Goal: Information Seeking & Learning: Learn about a topic

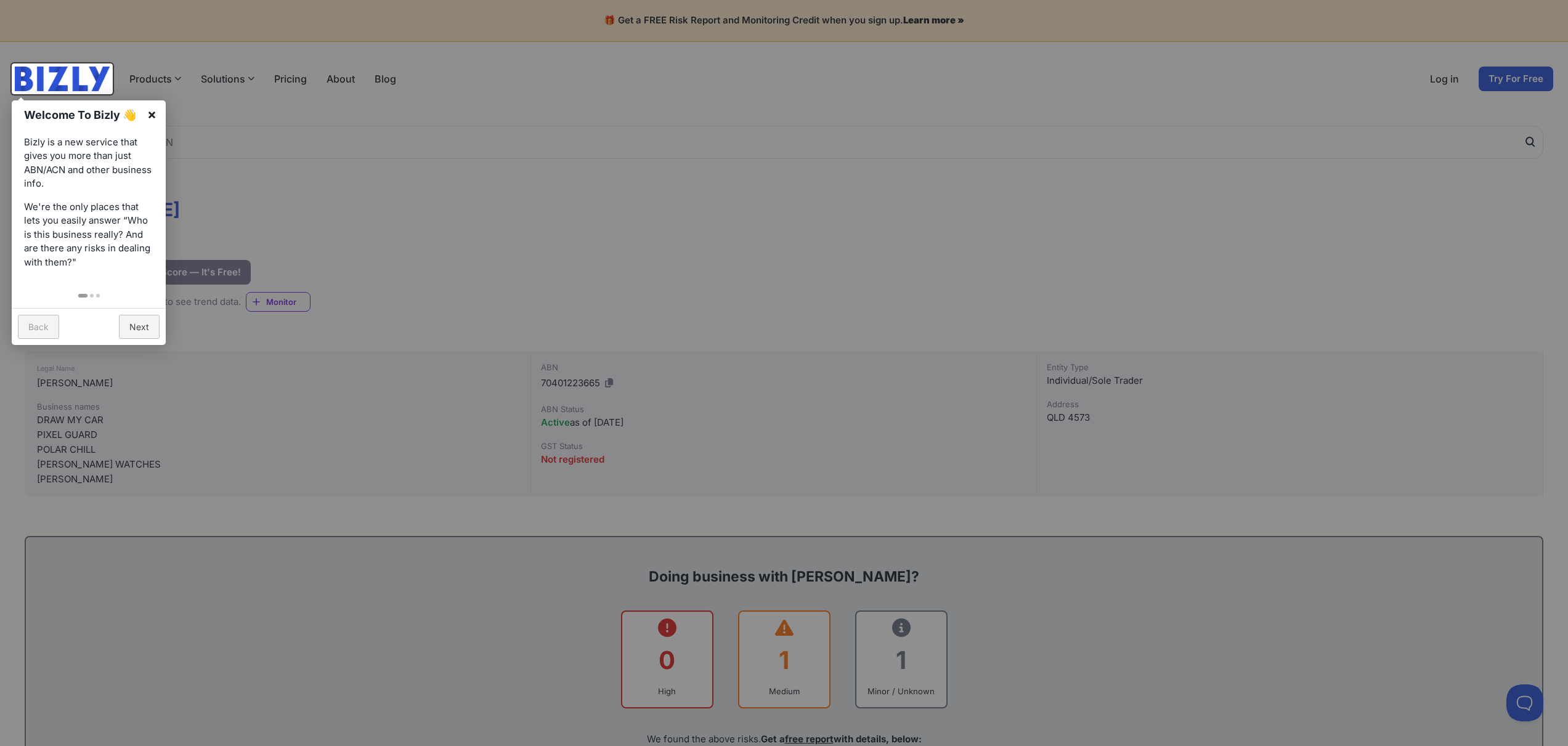
click at [148, 116] on link "×" at bounding box center [151, 114] width 27 height 27
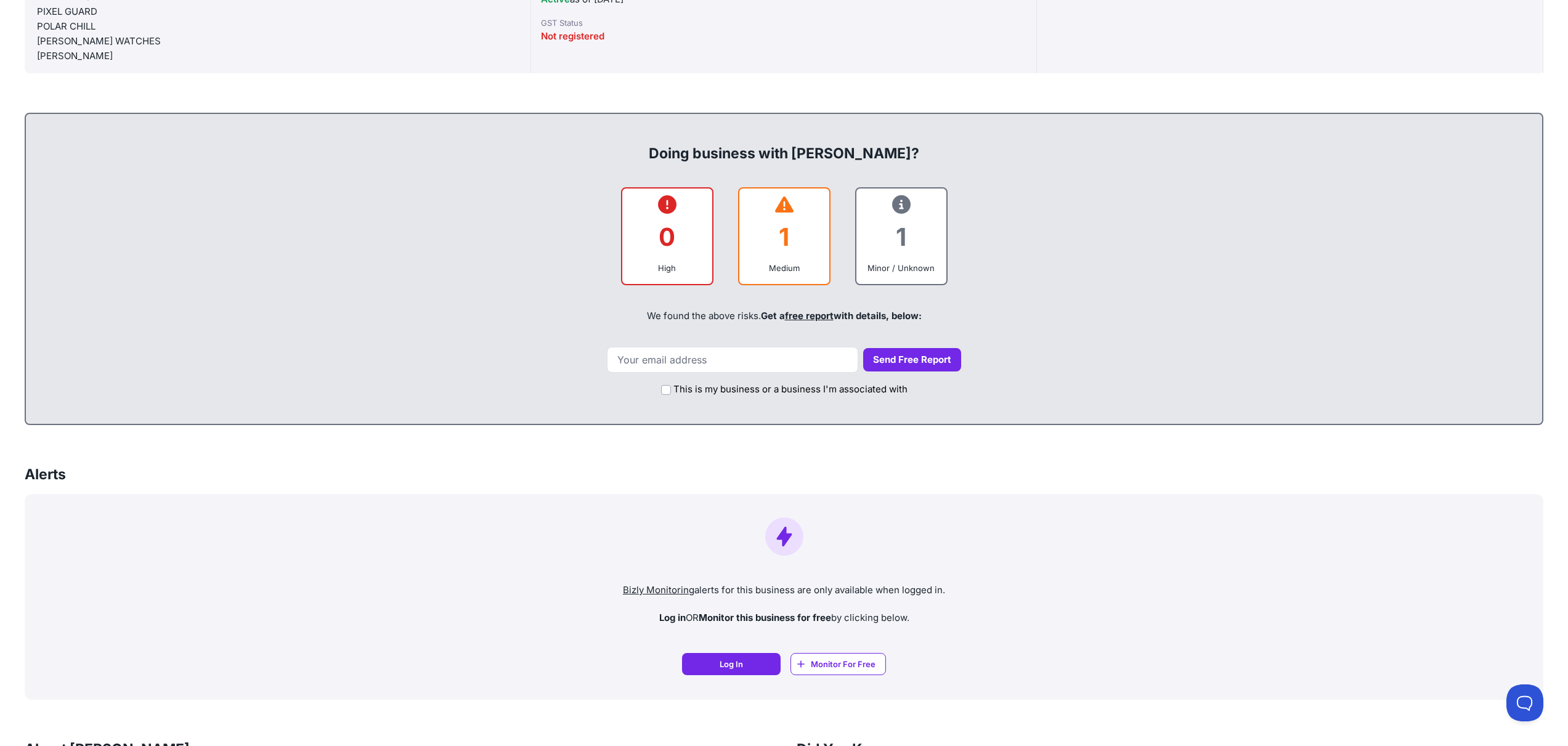
scroll to position [492, 0]
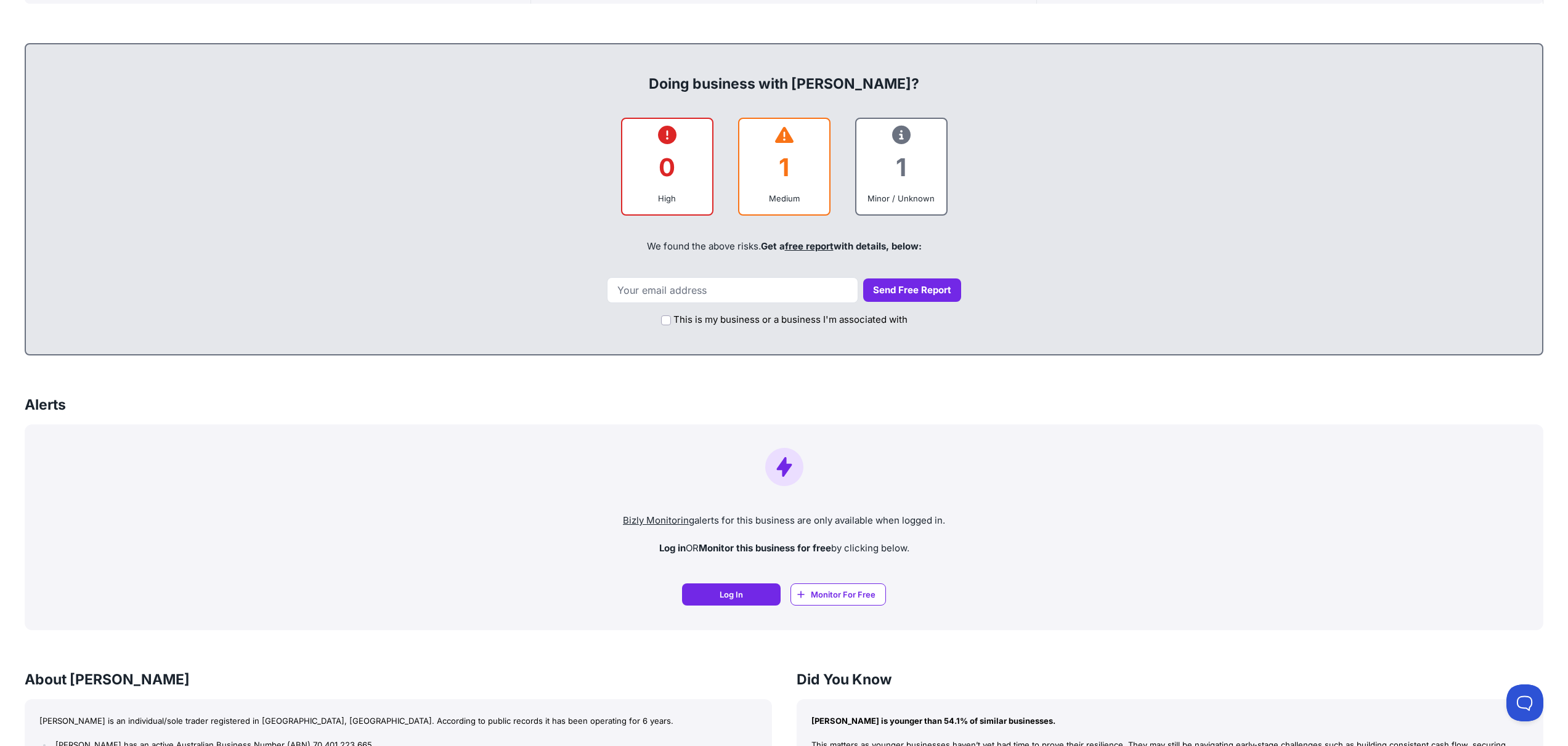
click at [782, 182] on div "1" at bounding box center [784, 167] width 70 height 50
click at [784, 135] on icon at bounding box center [784, 135] width 19 height 1
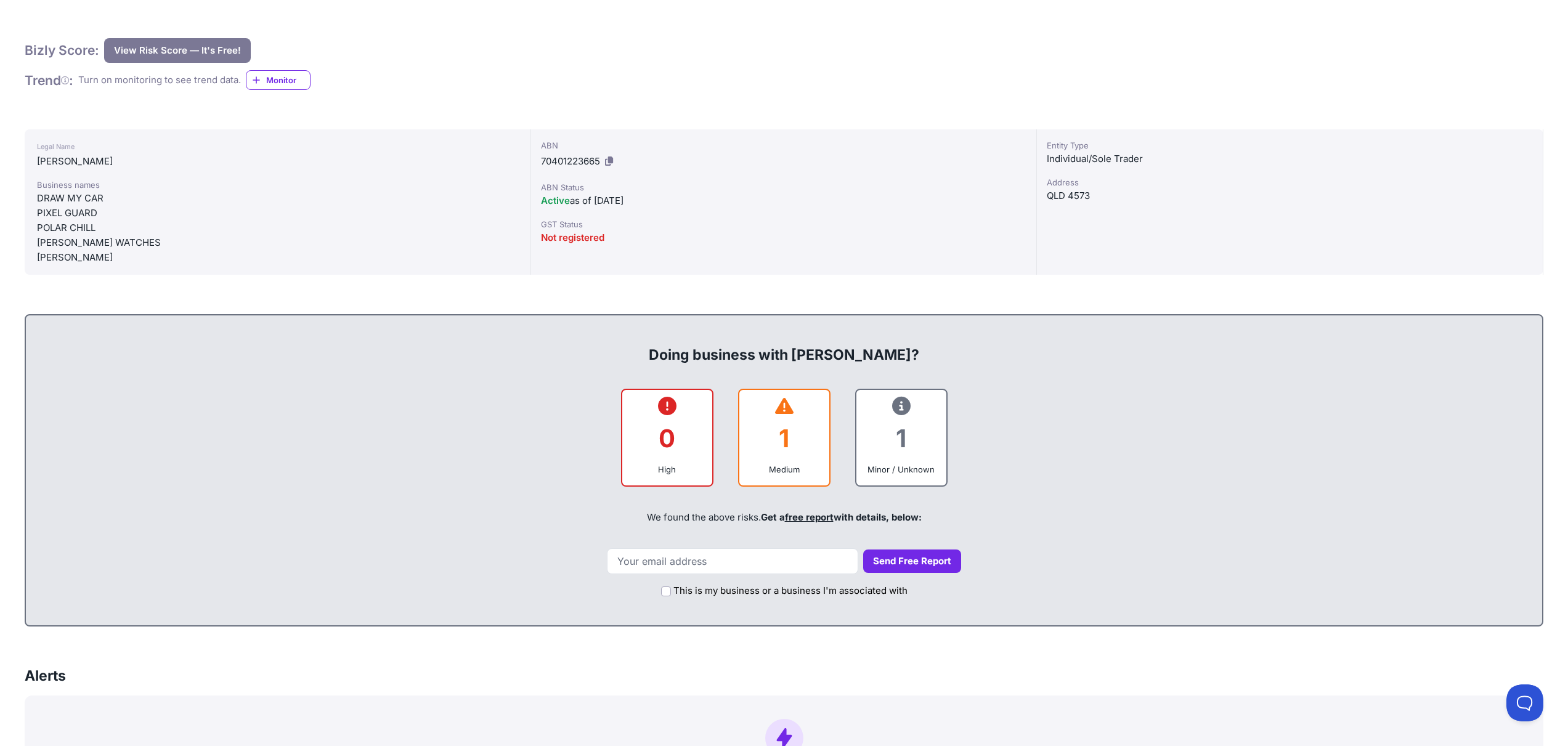
scroll to position [58, 0]
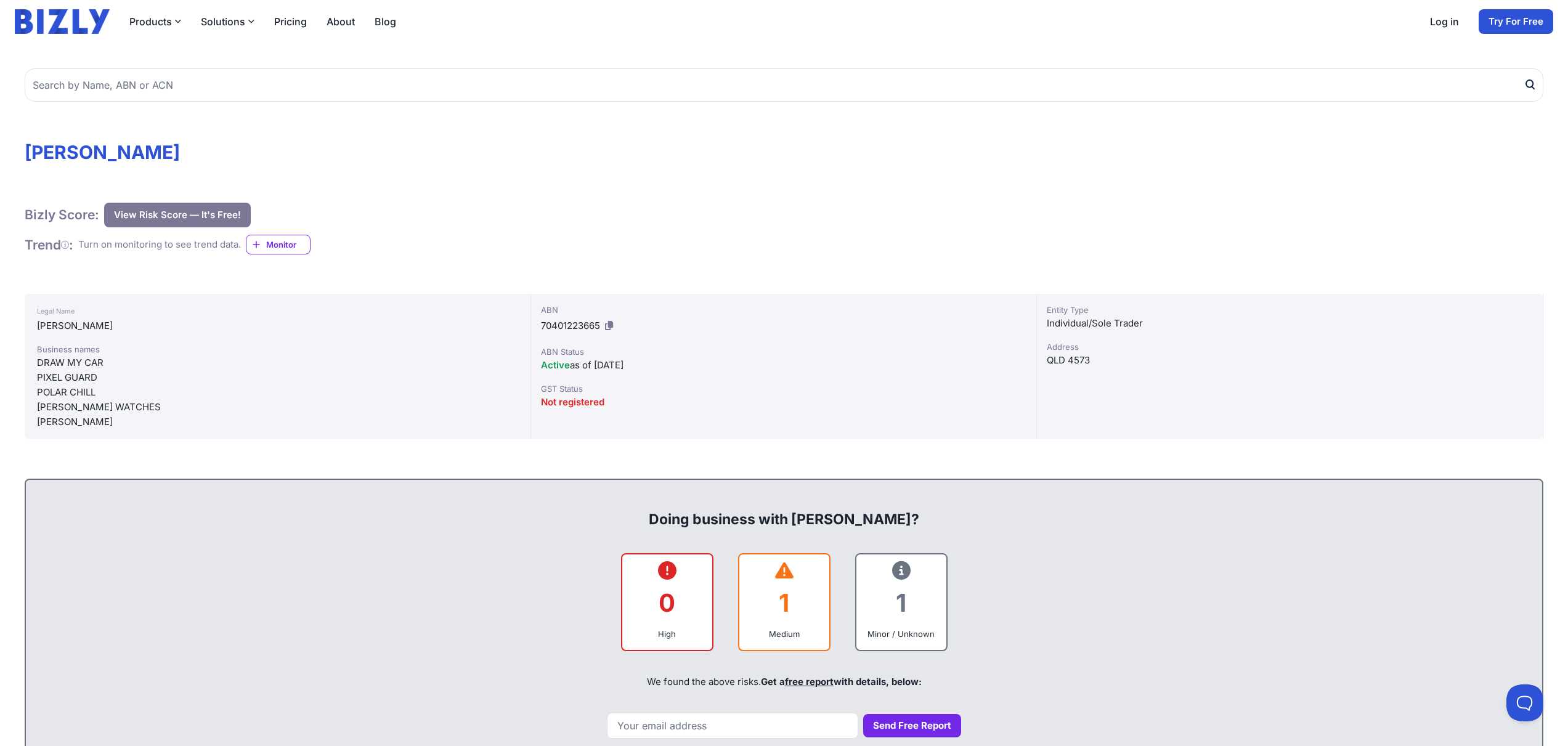
click at [187, 213] on button "View Risk Score — It's Free!" at bounding box center [178, 215] width 146 height 24
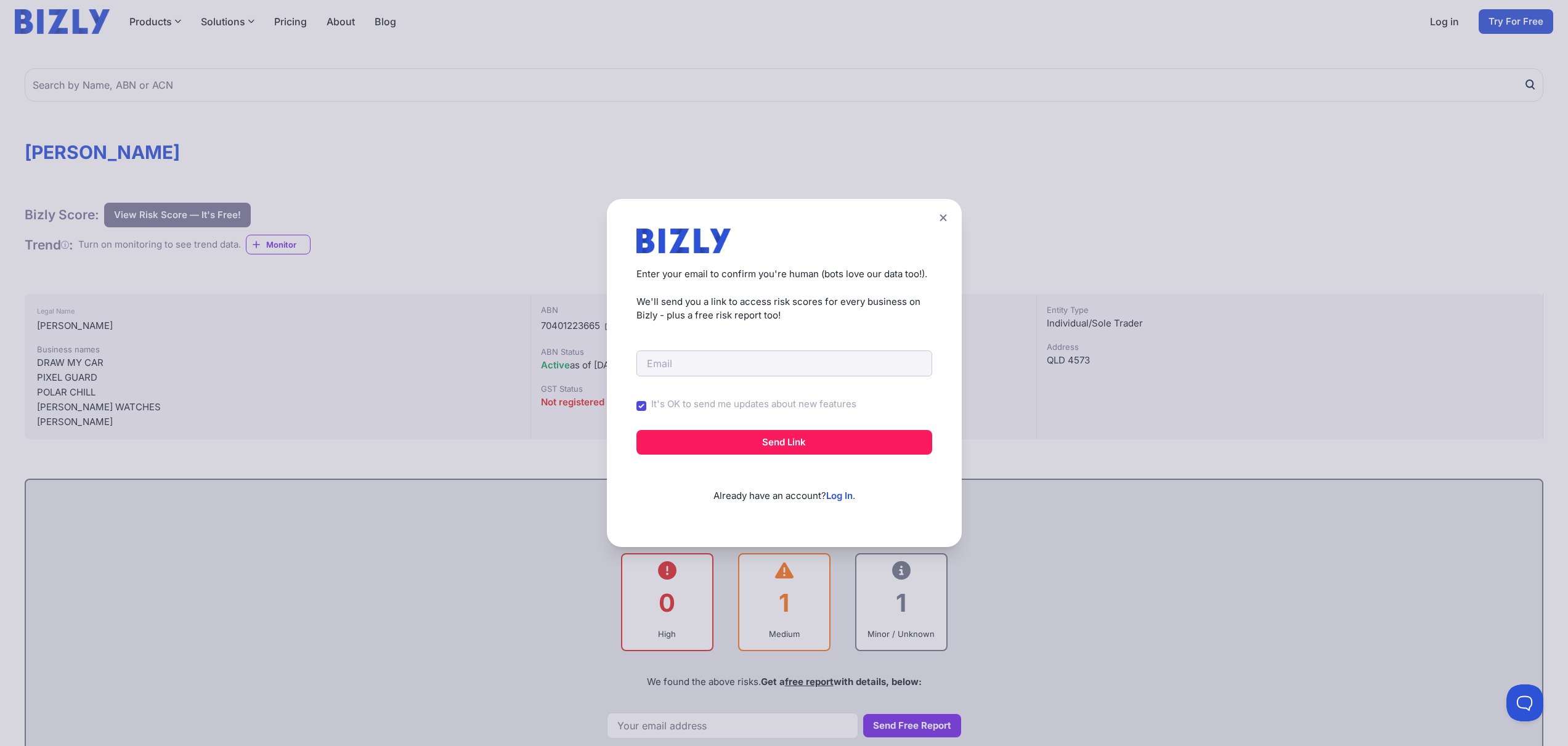
click at [945, 216] on icon at bounding box center [943, 217] width 7 height 7
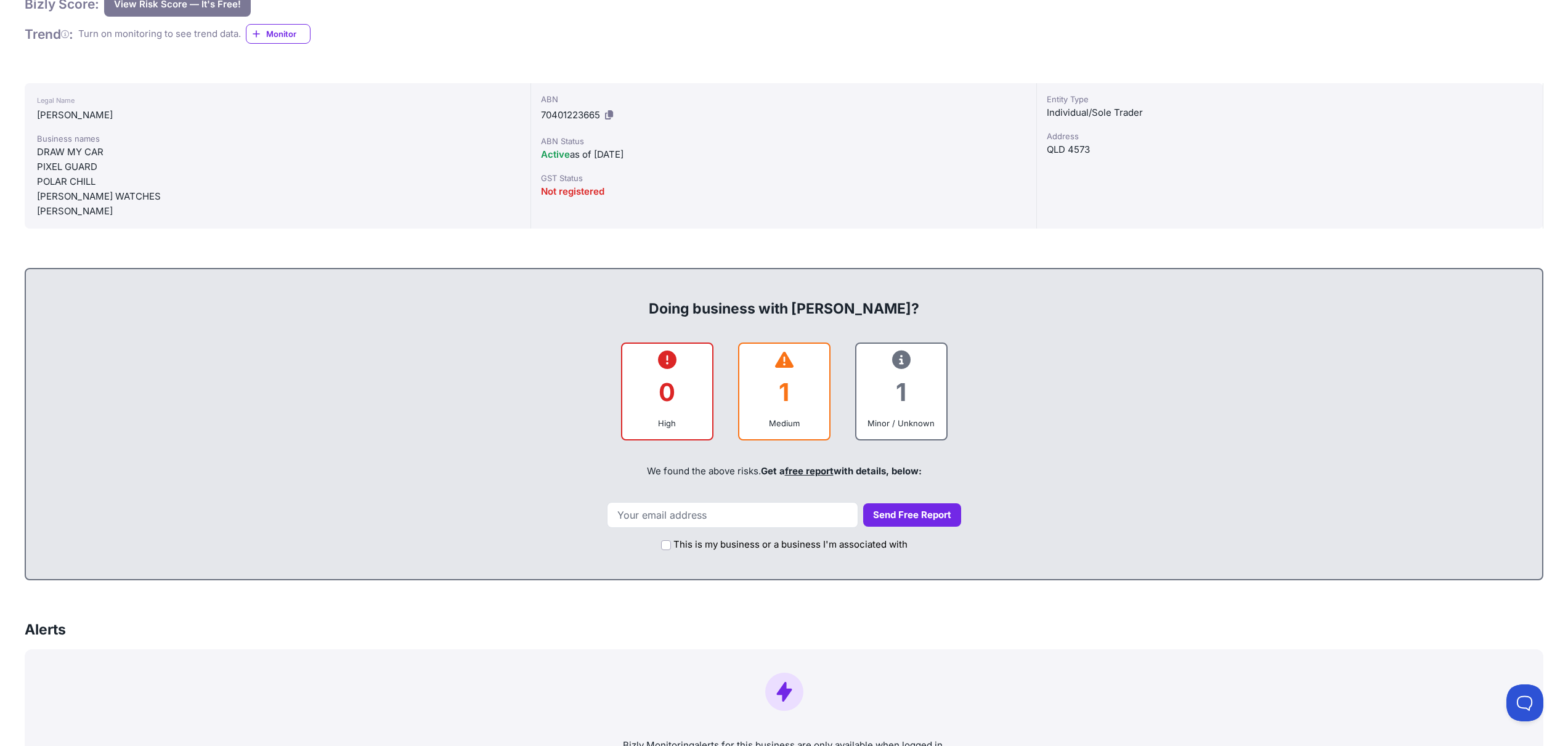
scroll to position [0, 0]
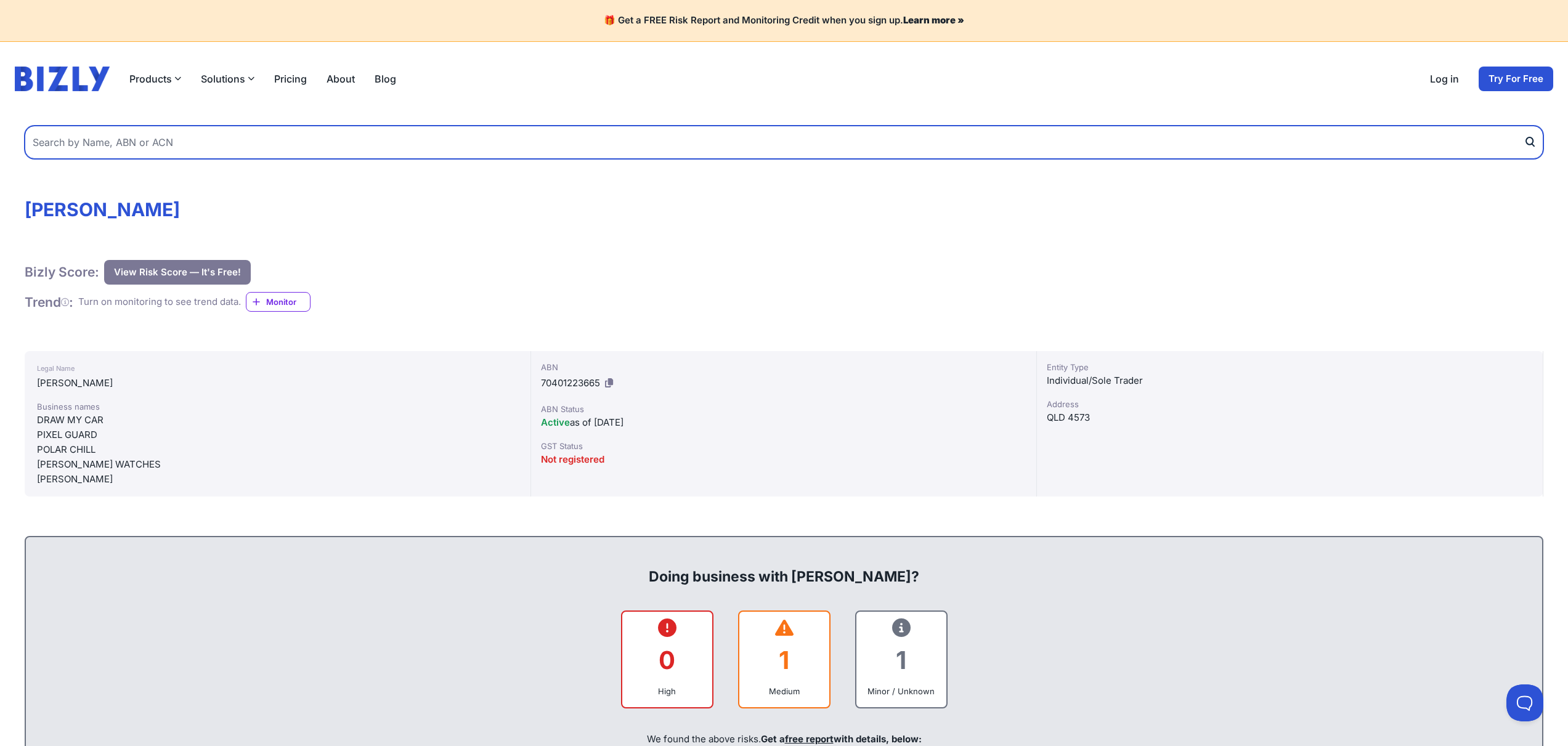
click at [121, 137] on input "text" at bounding box center [784, 142] width 1519 height 33
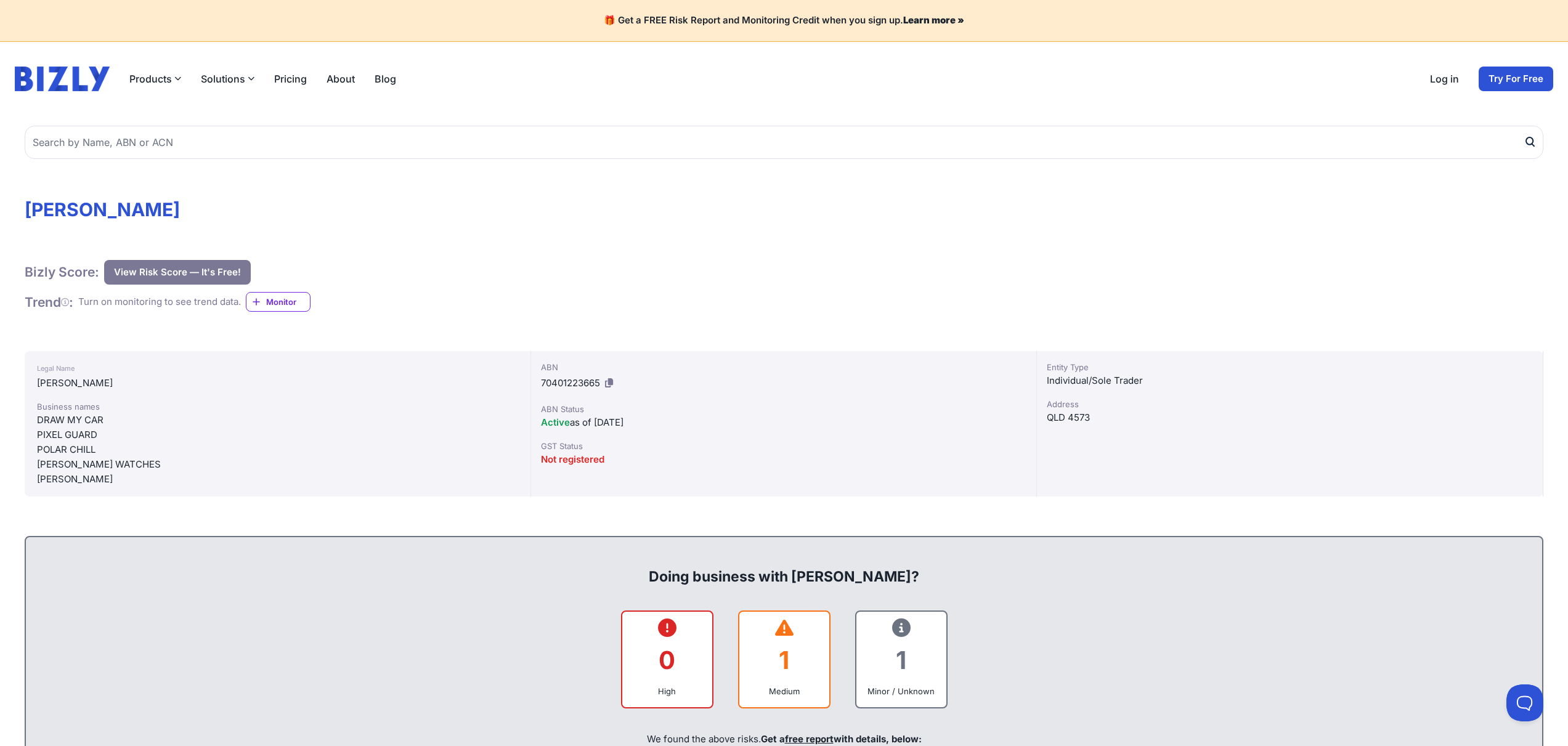
click at [78, 76] on img at bounding box center [61, 78] width 95 height 24
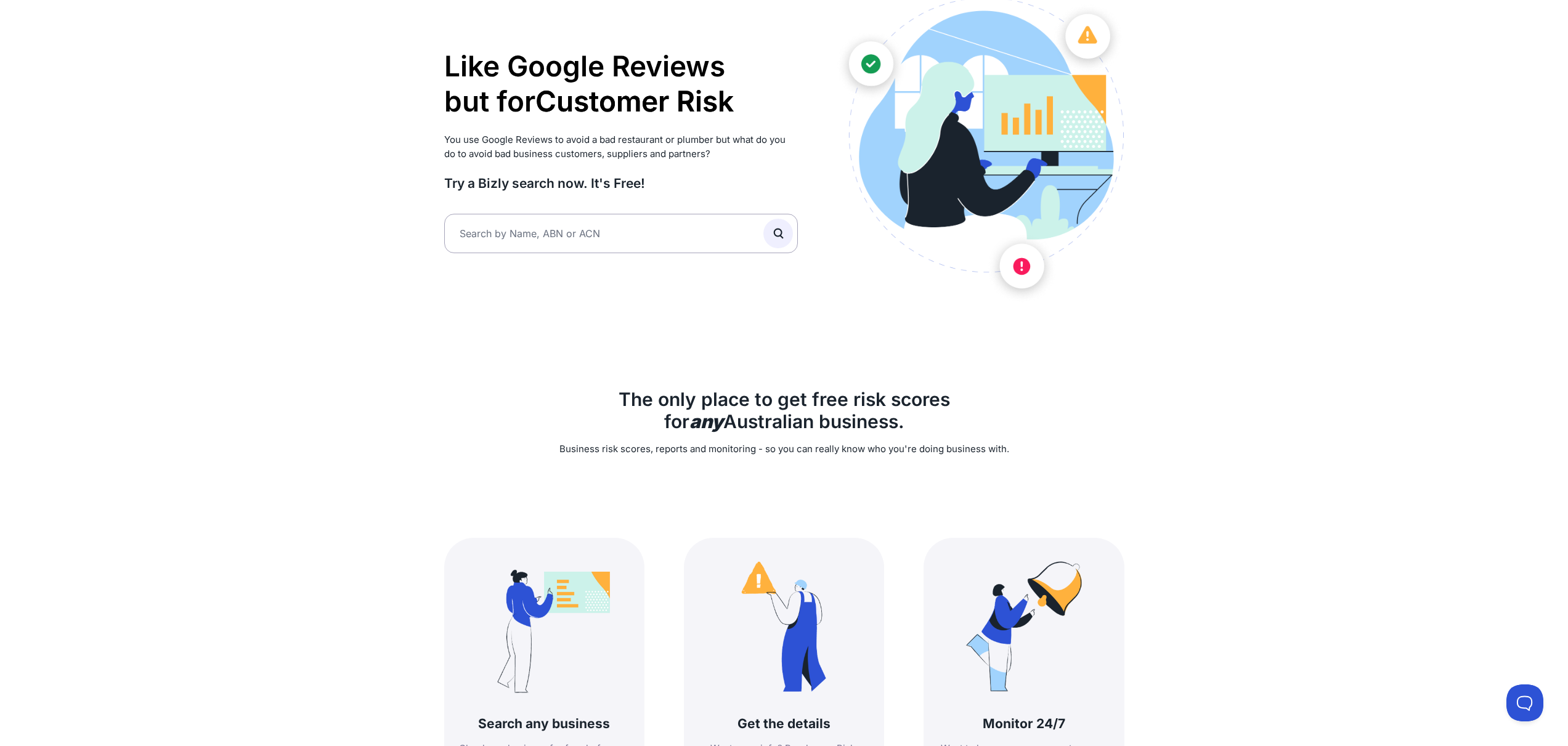
scroll to position [45, 0]
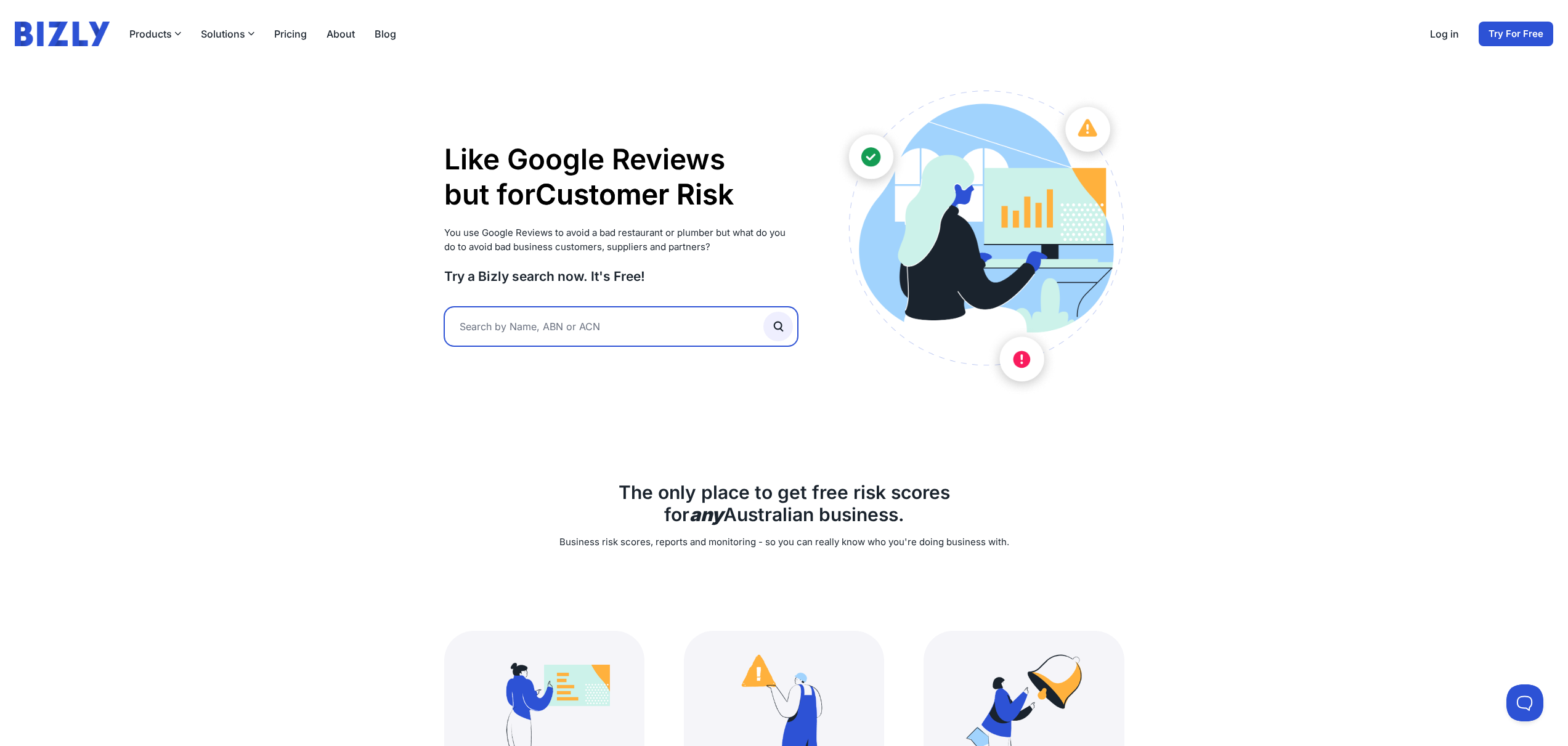
click at [583, 330] on input "text" at bounding box center [621, 327] width 354 height 39
paste input "r"
type input "tech 4 tourers"
click at [764, 312] on button "submit" at bounding box center [779, 327] width 29 height 29
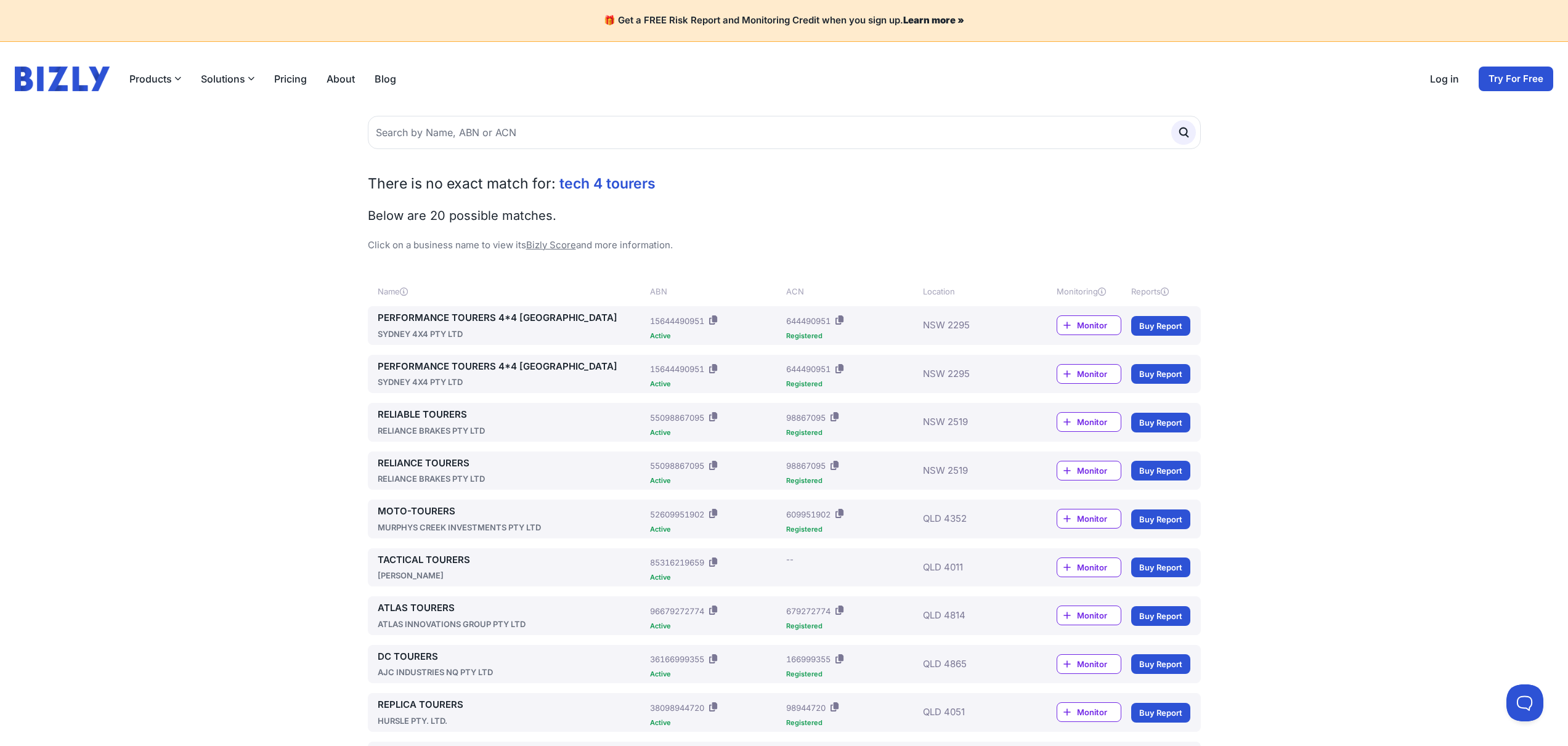
click at [501, 317] on link "PERFORMANCE TOURERS 4*4 NEWCASTLE" at bounding box center [511, 318] width 268 height 15
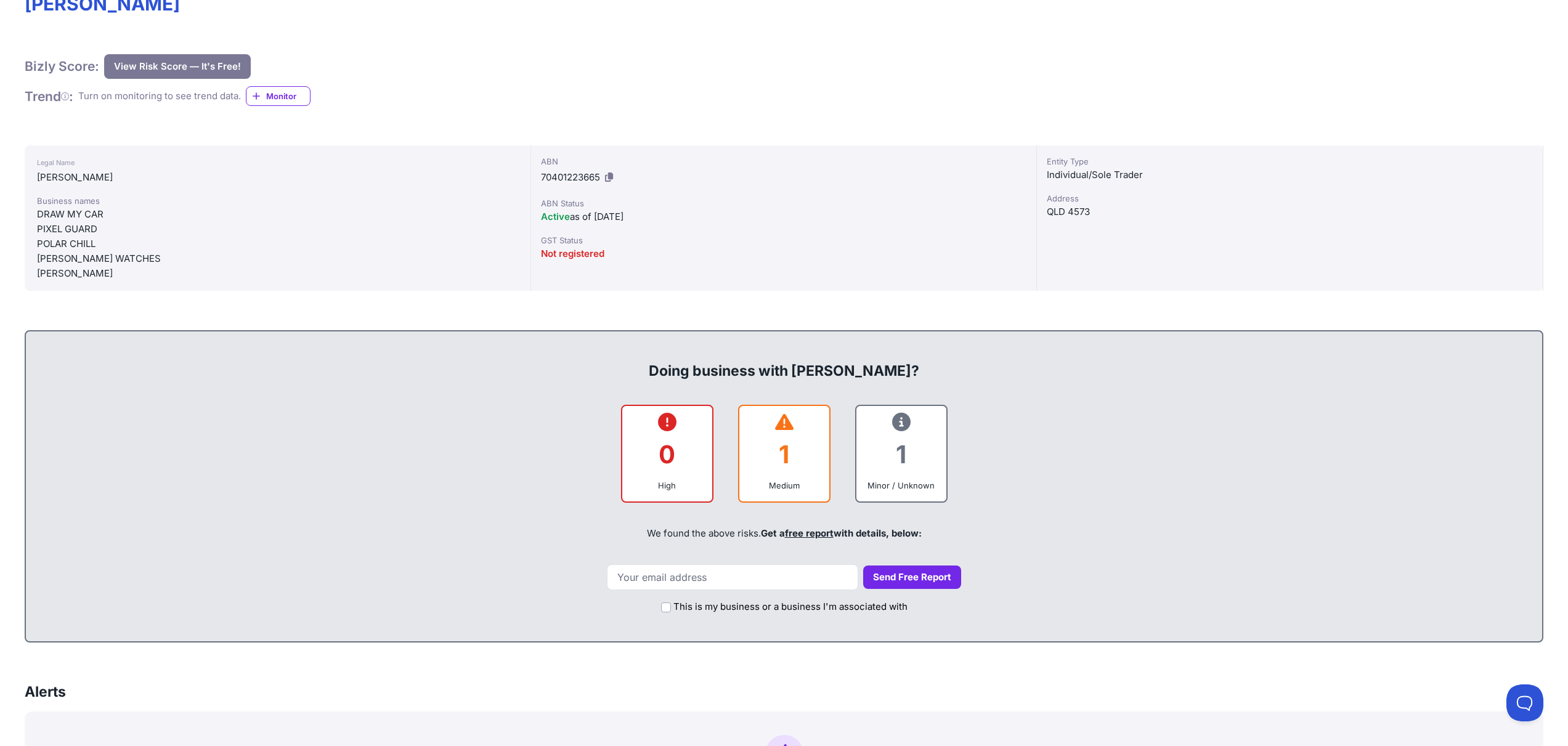
scroll to position [380, 0]
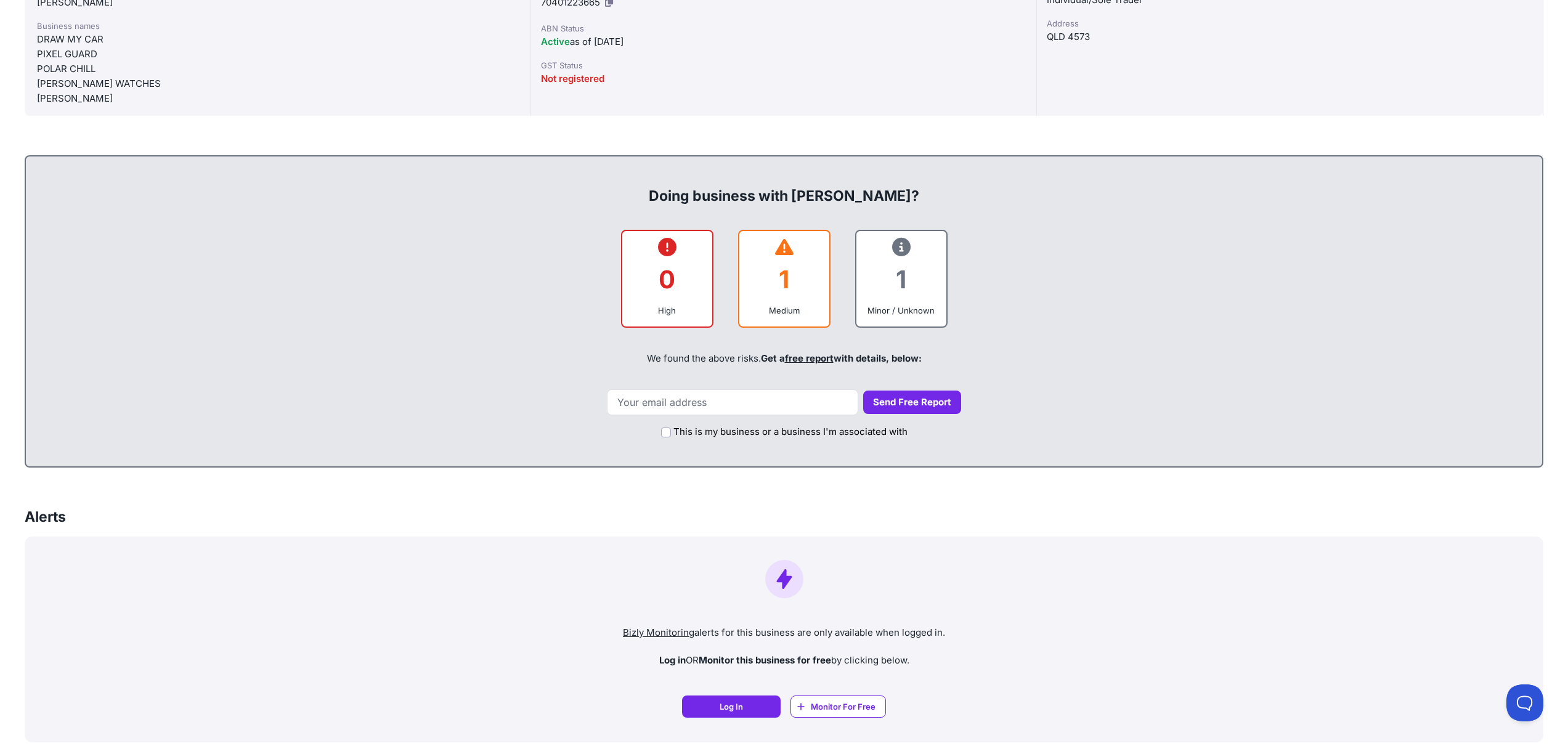
click at [783, 247] on icon at bounding box center [784, 247] width 19 height 1
click at [733, 394] on input "email" at bounding box center [733, 402] width 252 height 26
type input "support@himod4x4.com"
click at [905, 412] on button "Send Free Report" at bounding box center [912, 402] width 98 height 24
click at [913, 404] on button "Send Free Report" at bounding box center [912, 402] width 98 height 24
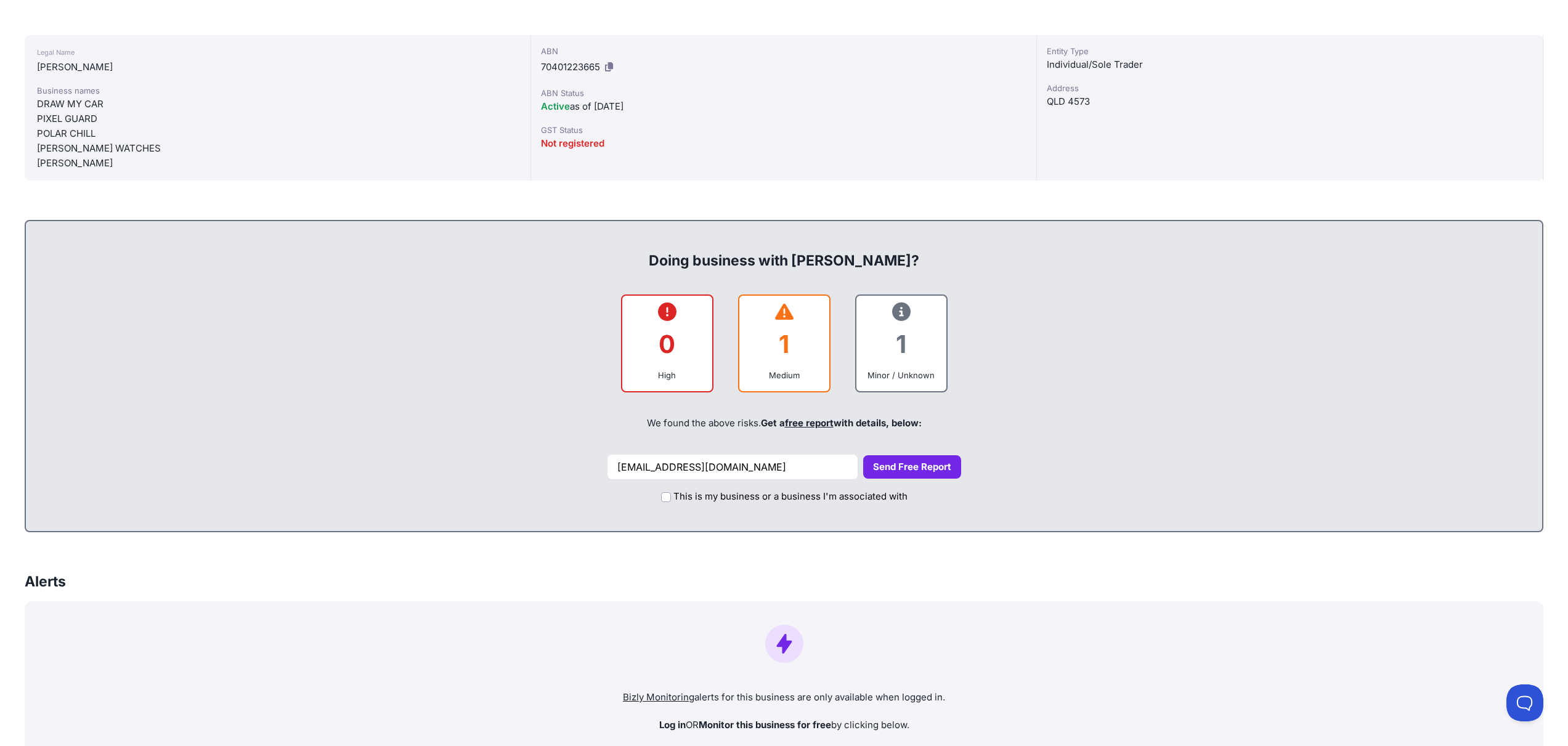
scroll to position [327, 0]
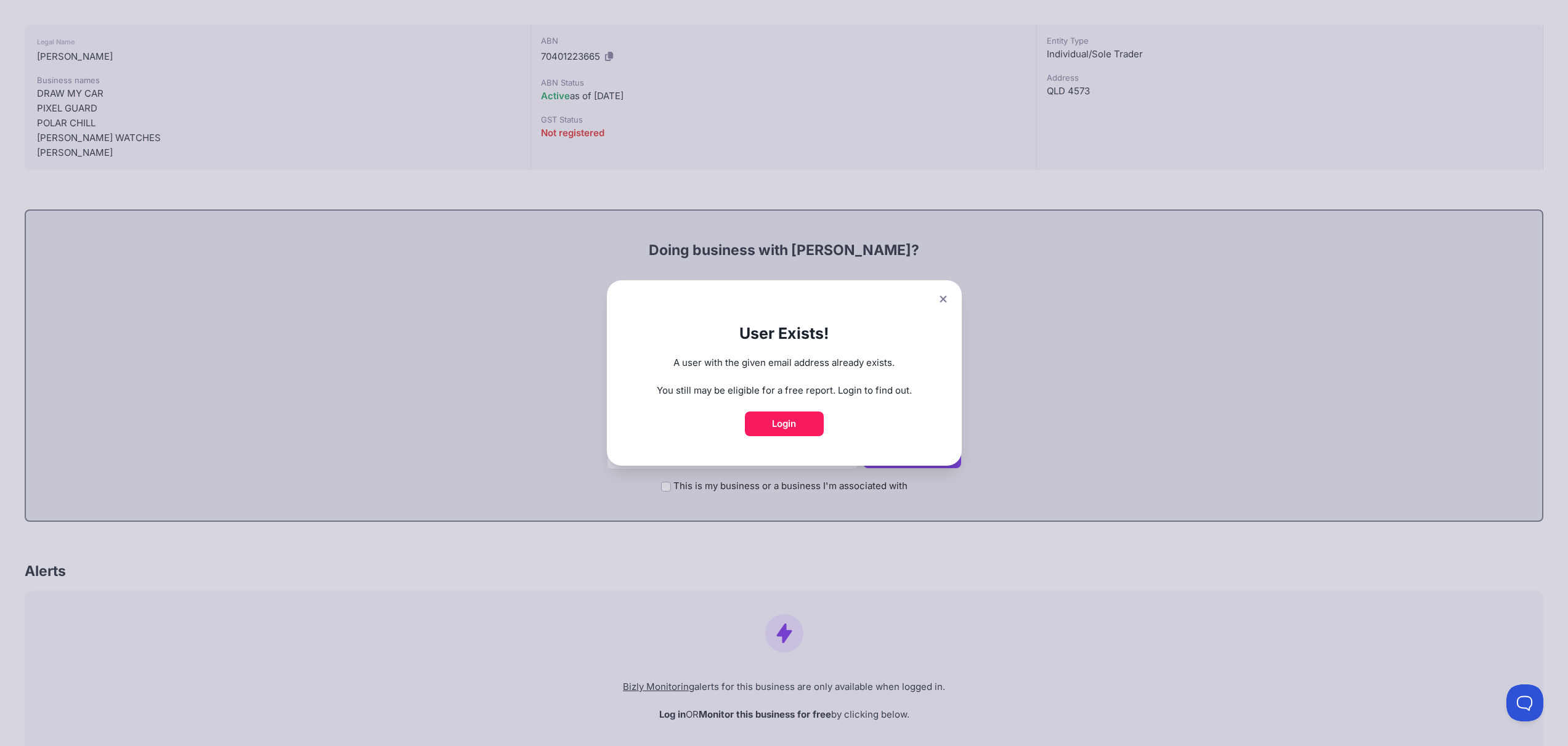
click at [946, 291] on button at bounding box center [944, 298] width 18 height 18
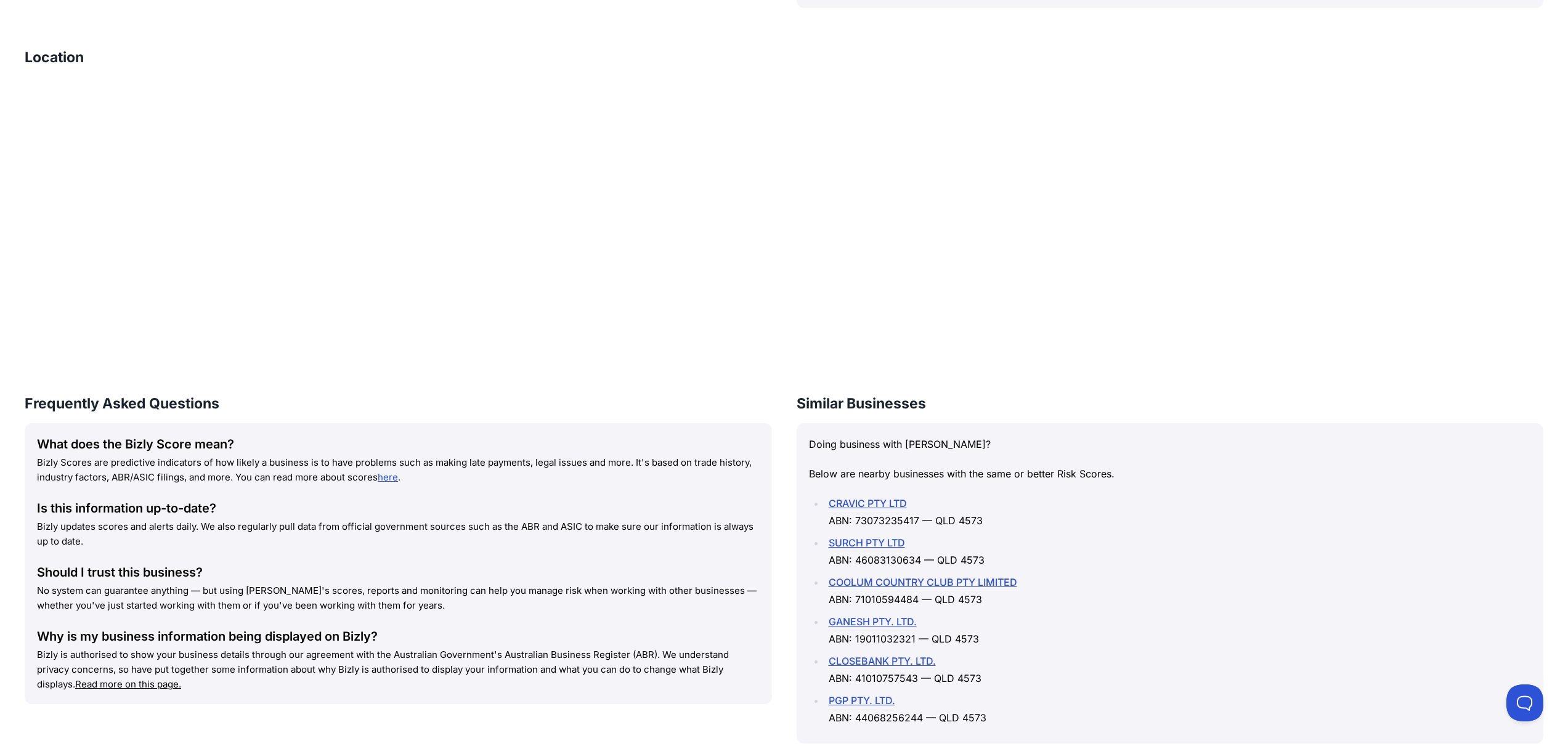
scroll to position [1425, 0]
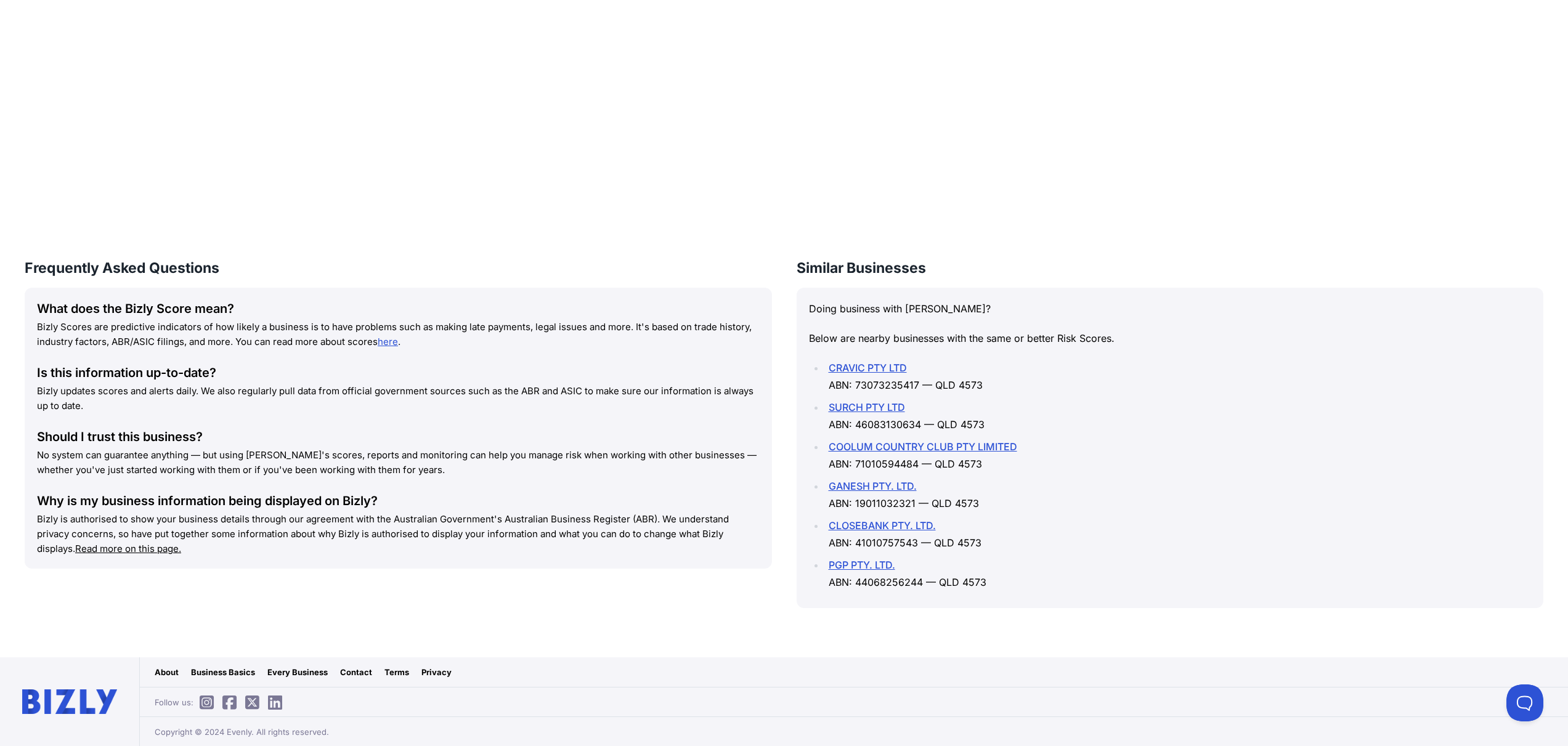
click at [363, 671] on link "Contact" at bounding box center [356, 672] width 32 height 13
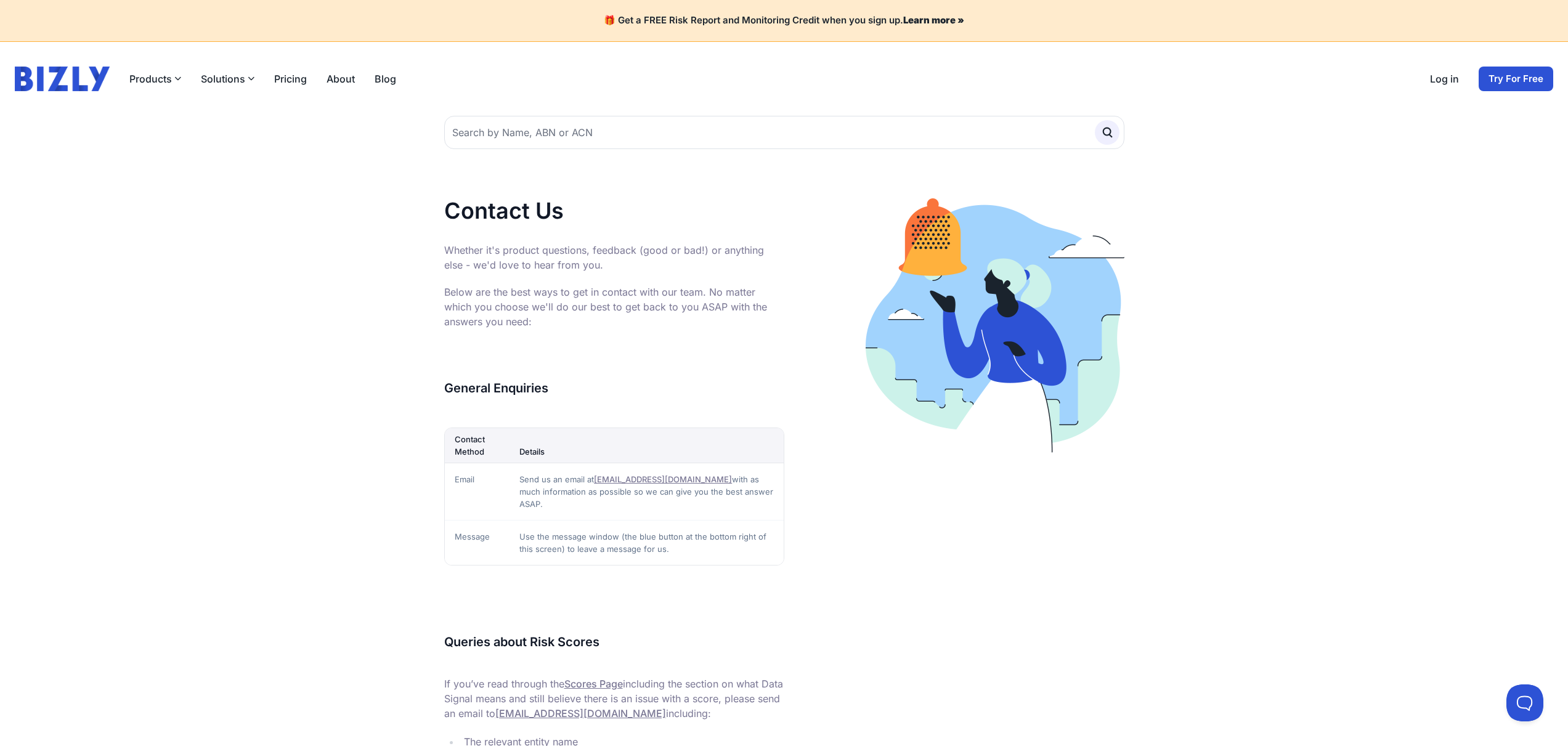
click at [235, 78] on button "Solutions" at bounding box center [227, 78] width 54 height 15
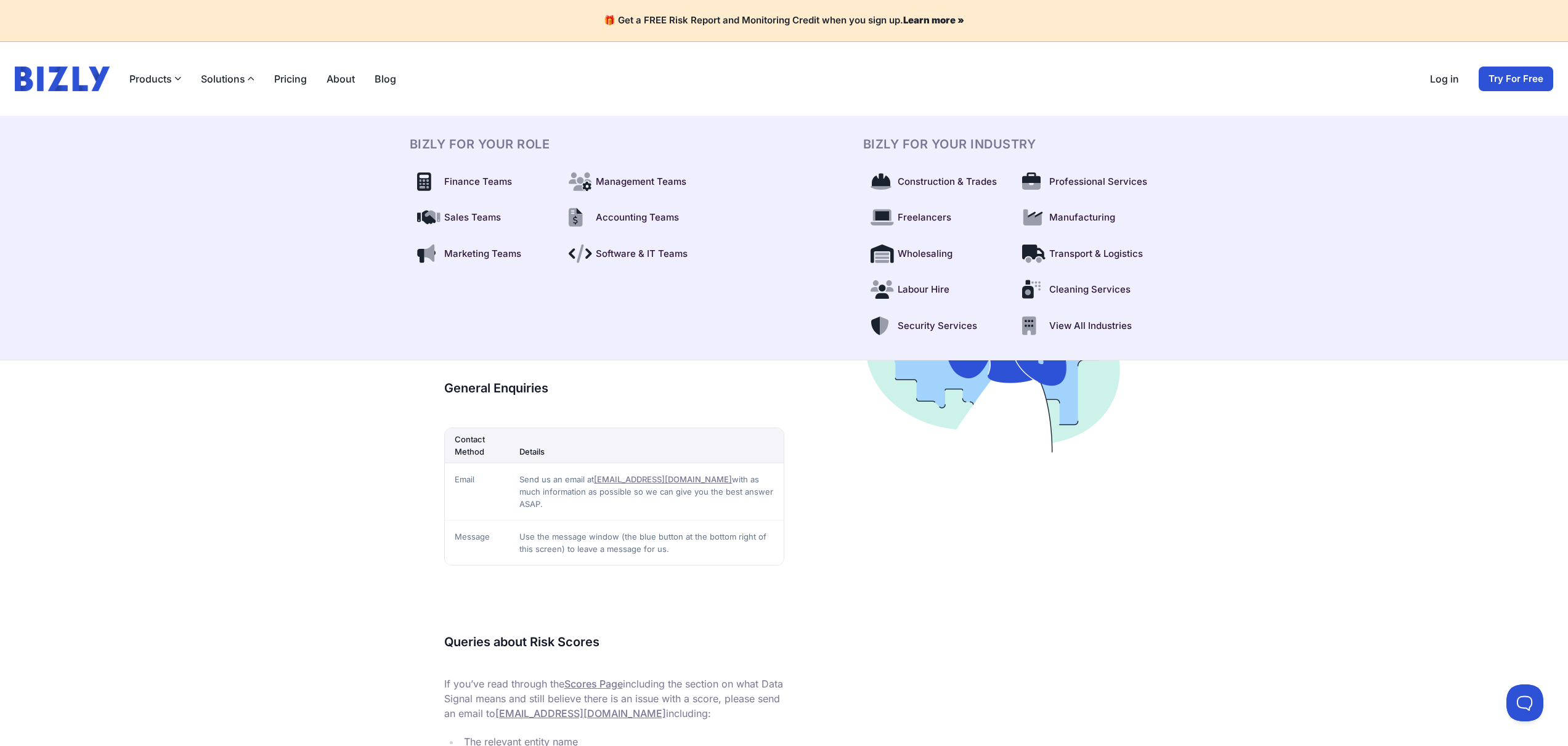
click at [297, 79] on link "Pricing" at bounding box center [290, 78] width 32 height 15
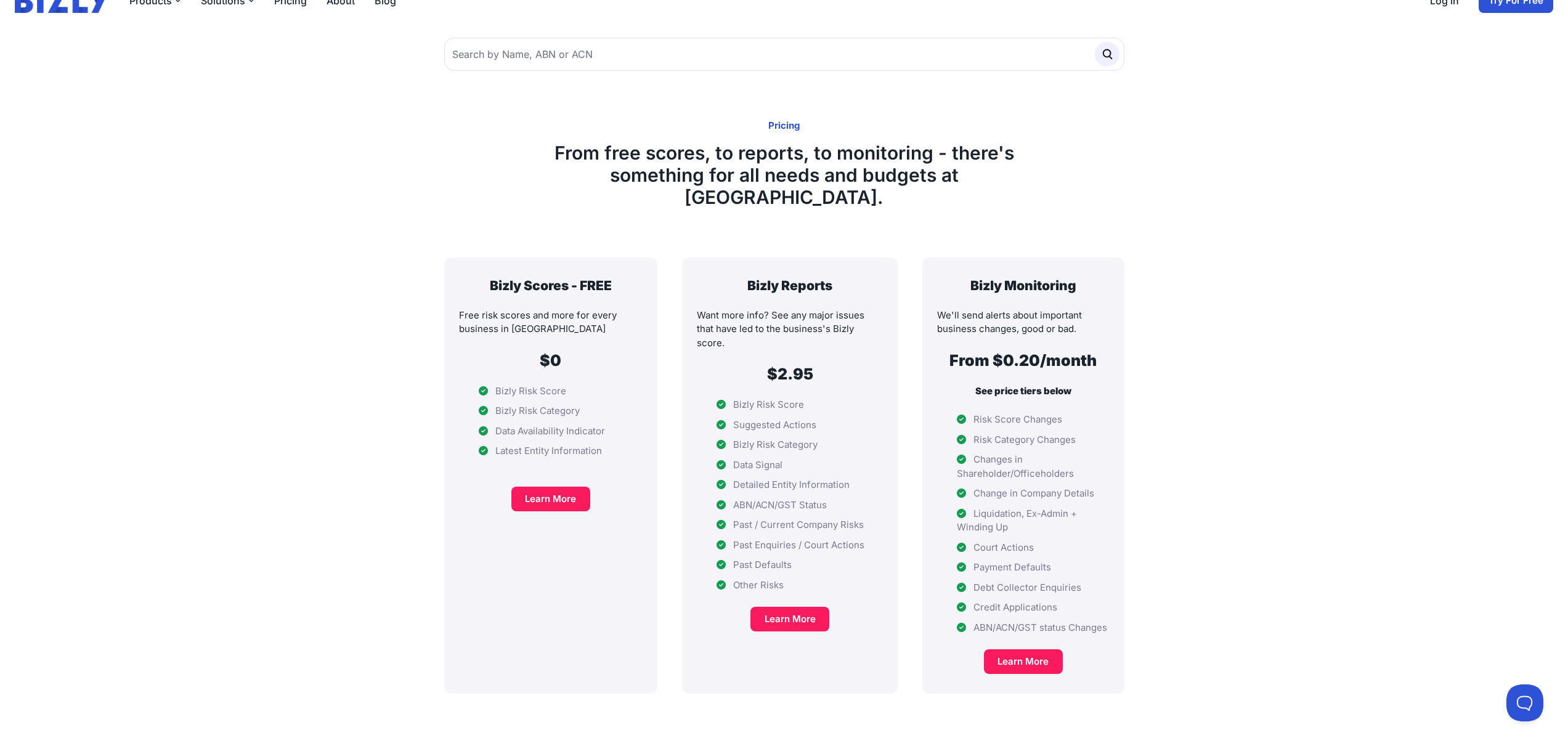
scroll to position [137, 0]
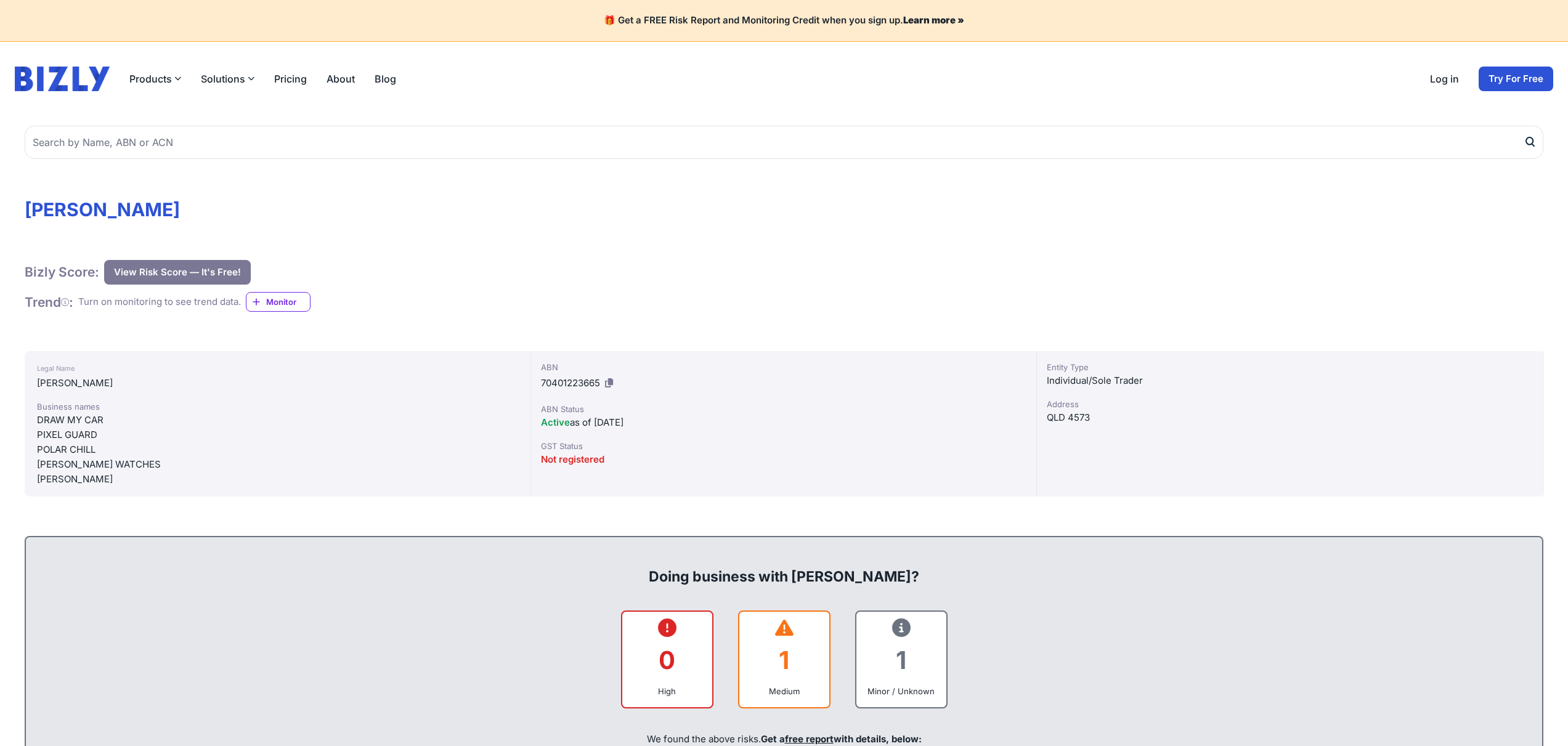
scroll to position [1425, 0]
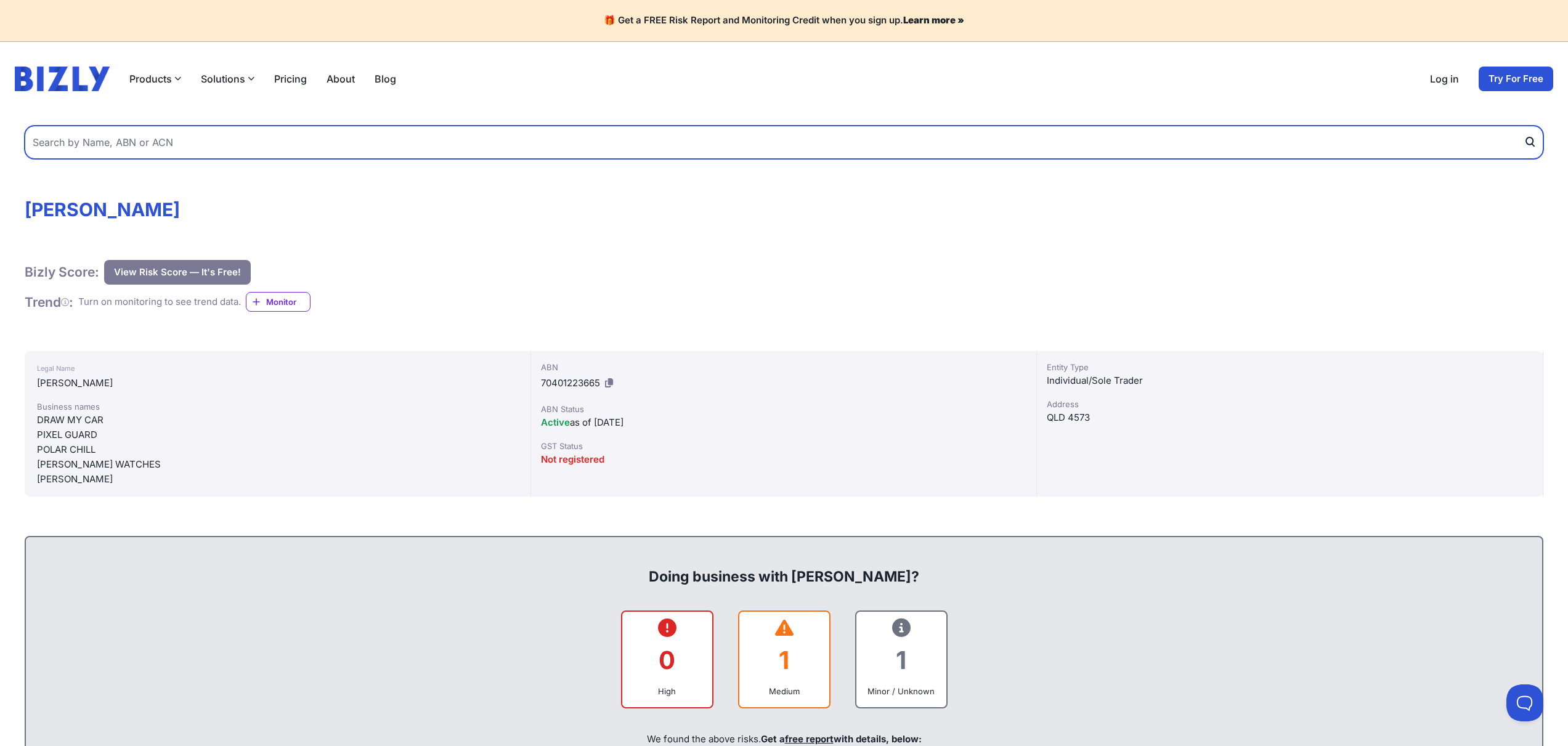
click at [151, 144] on input "text" at bounding box center [784, 142] width 1519 height 33
type input "himod"
click at [1524, 126] on button "submit" at bounding box center [1534, 142] width 20 height 33
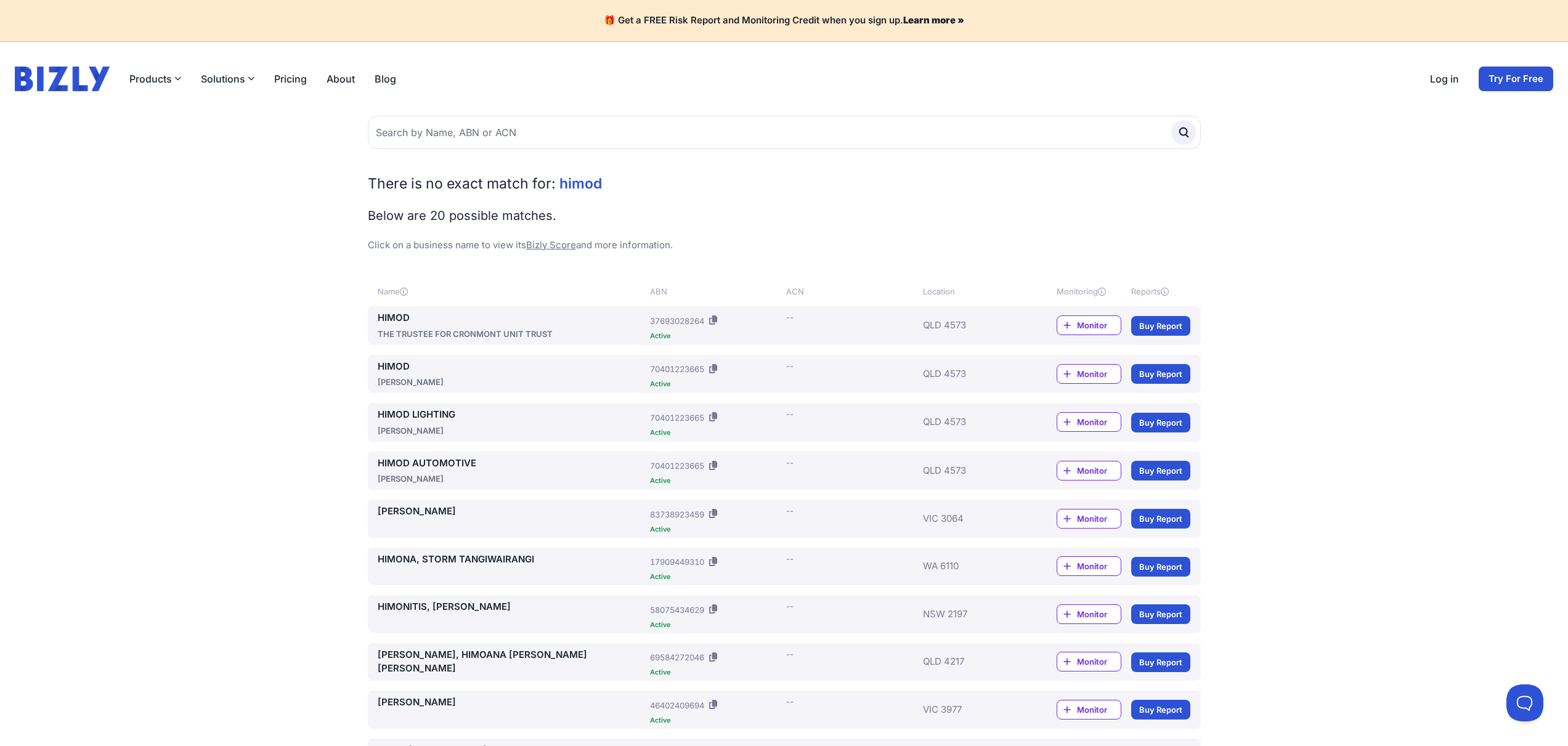
click at [402, 320] on link "HIMOD" at bounding box center [511, 318] width 268 height 15
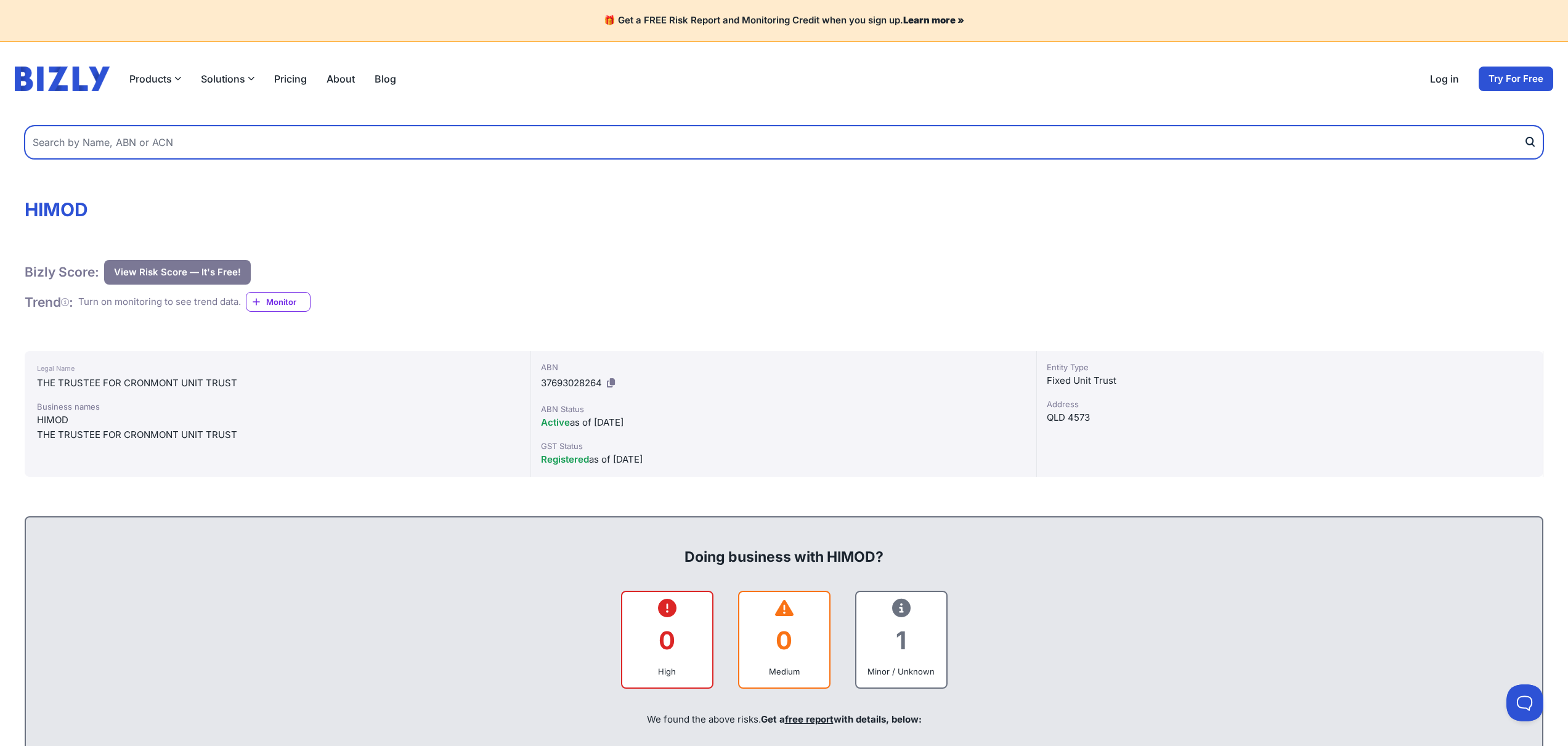
click at [257, 137] on input "text" at bounding box center [784, 142] width 1519 height 33
type input "stedi"
click at [1524, 126] on button "submit" at bounding box center [1534, 142] width 20 height 33
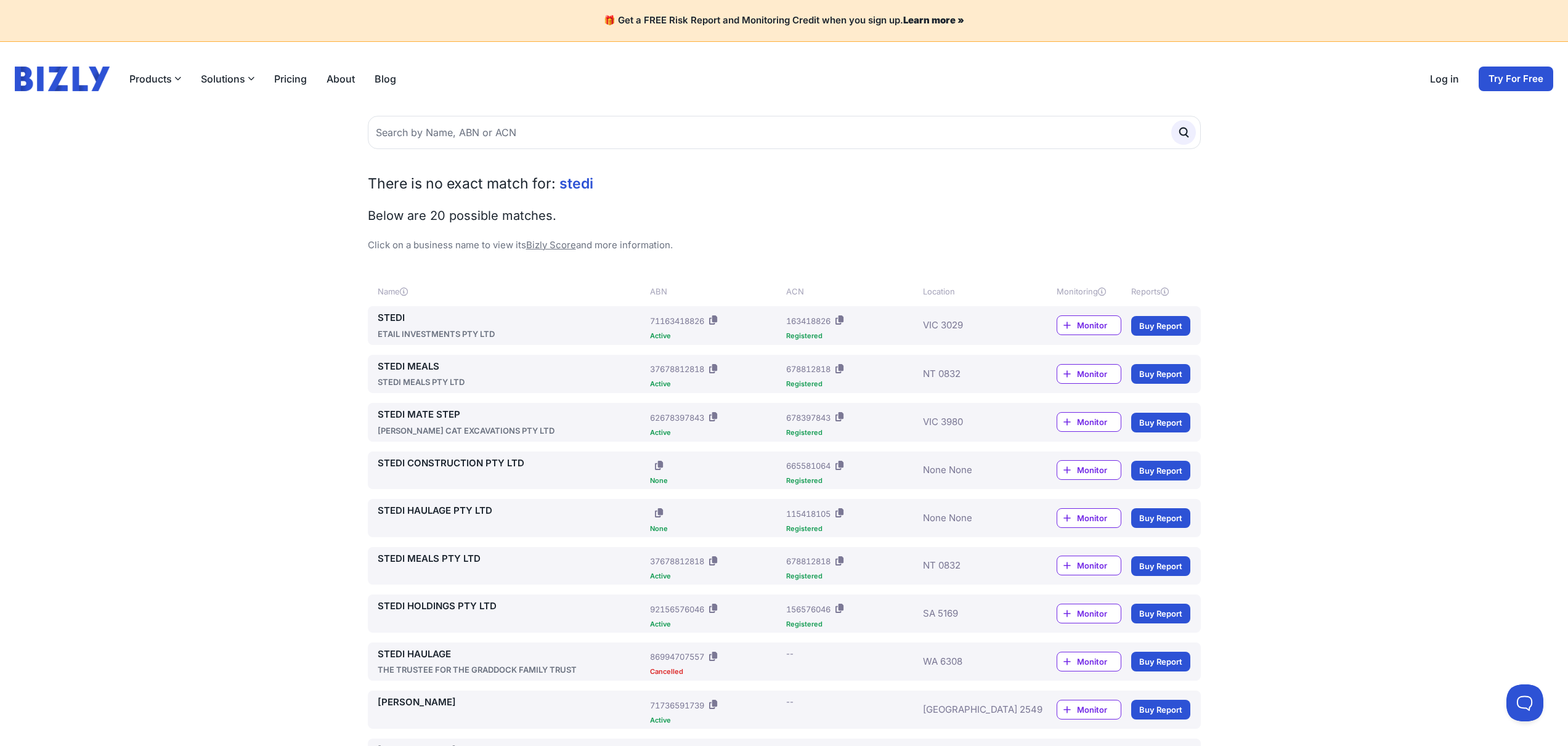
click at [392, 323] on link "STEDI" at bounding box center [511, 318] width 268 height 15
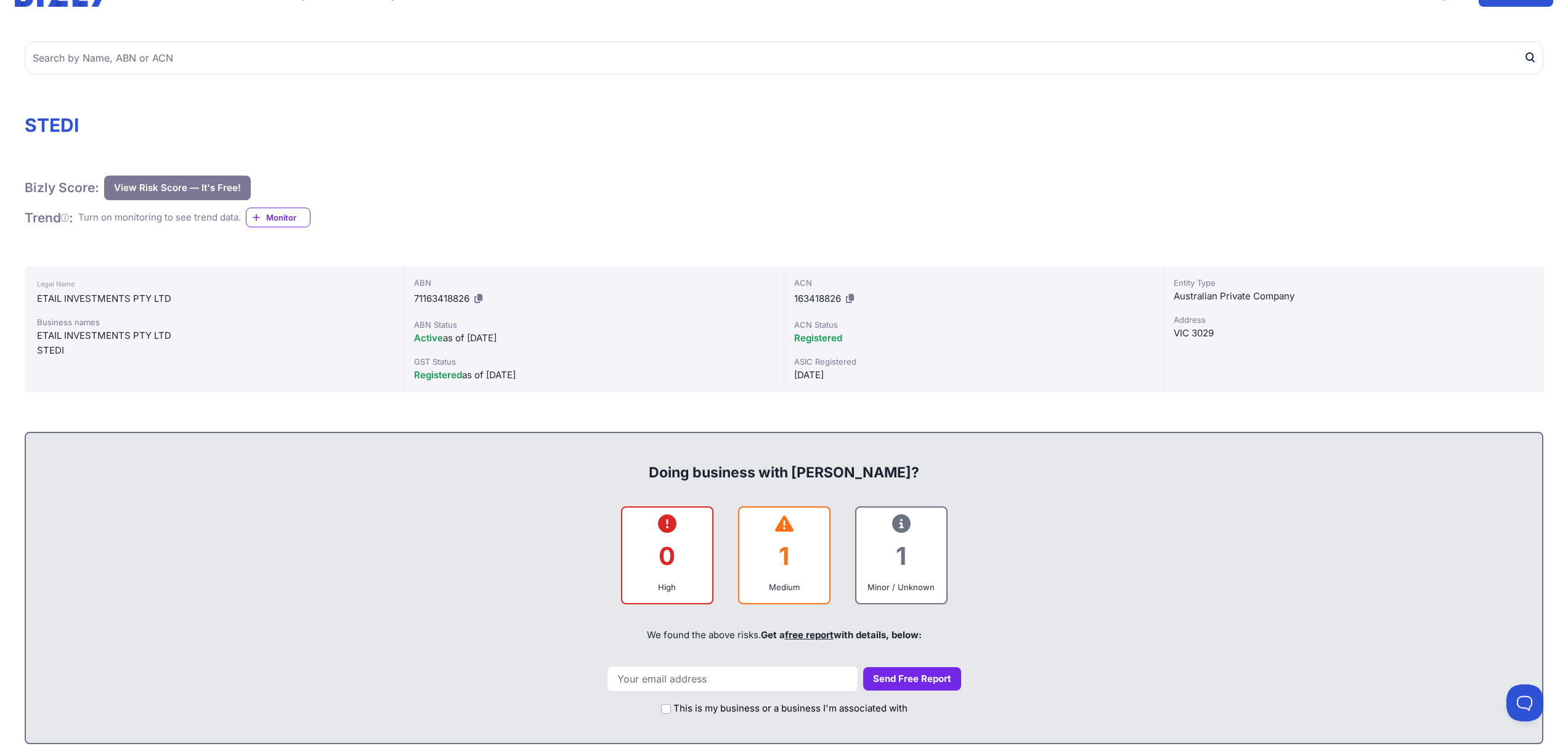
scroll to position [136, 0]
